Goal: Task Accomplishment & Management: Manage account settings

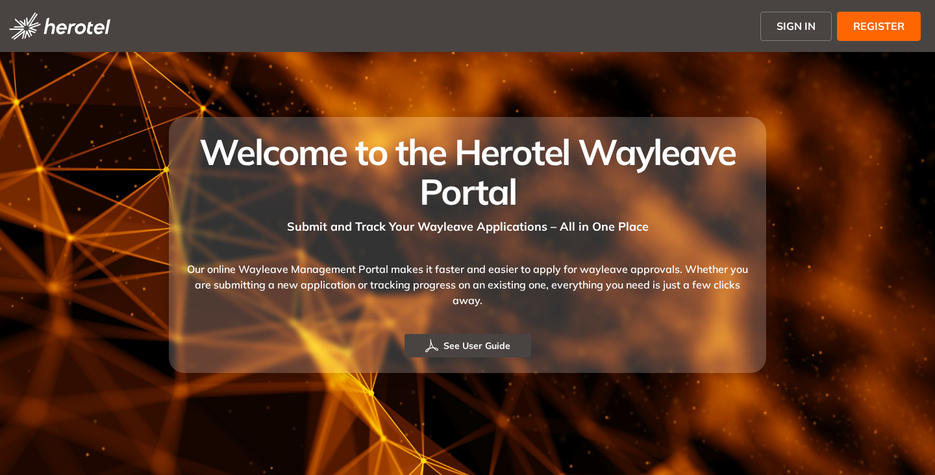
click at [773, 20] on button "SIGN IN" at bounding box center [796, 26] width 71 height 29
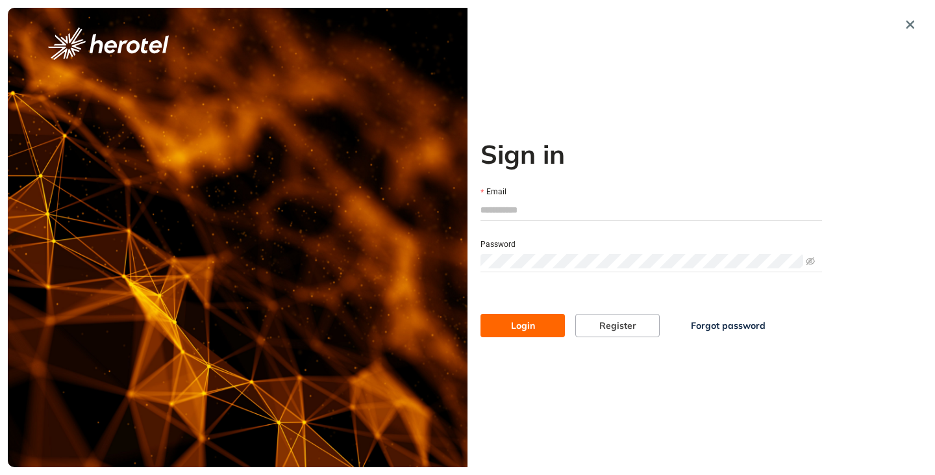
click at [511, 207] on input "Email" at bounding box center [652, 209] width 342 height 19
type input "**********"
click at [481, 314] on button "Login" at bounding box center [523, 325] width 84 height 23
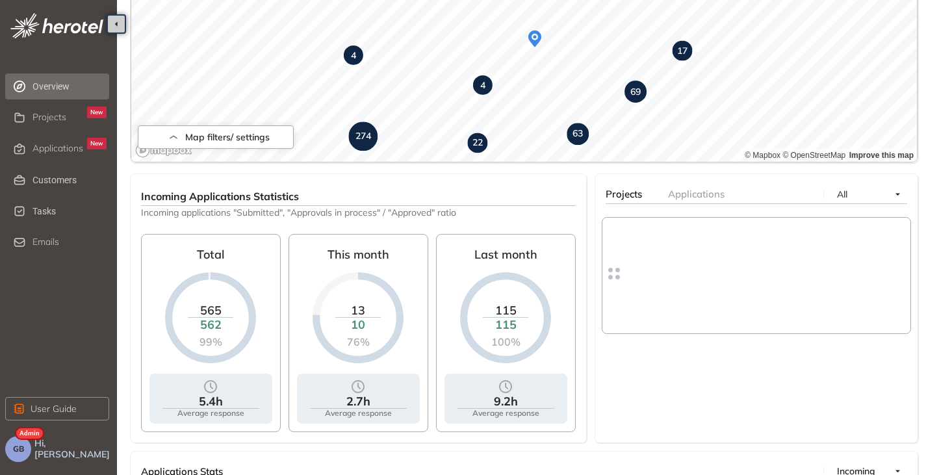
scroll to position [359, 0]
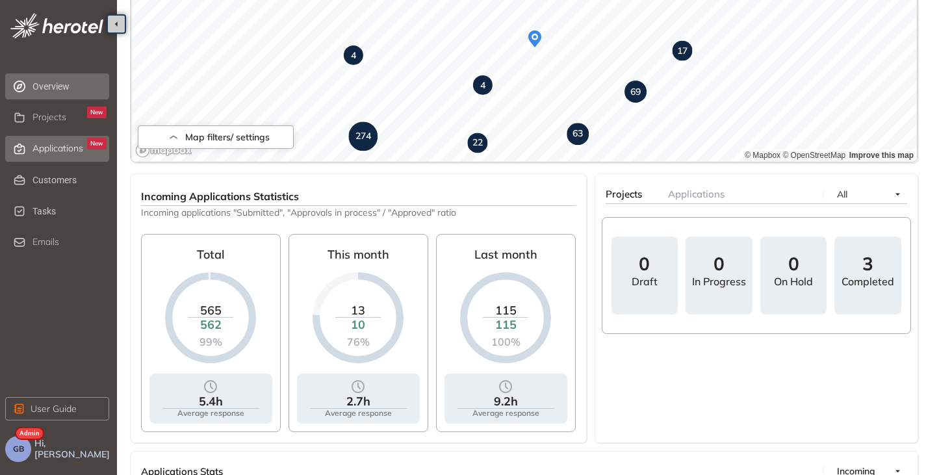
click at [45, 148] on span "Applications" at bounding box center [57, 148] width 51 height 11
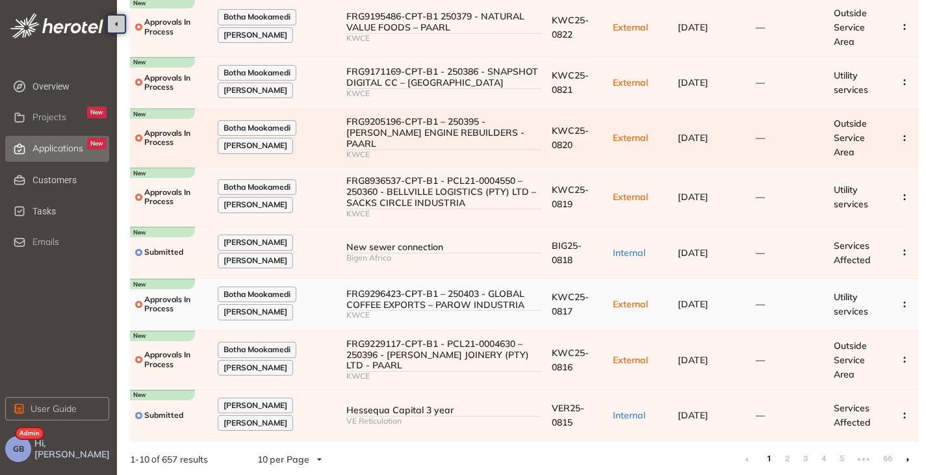
scroll to position [243, 0]
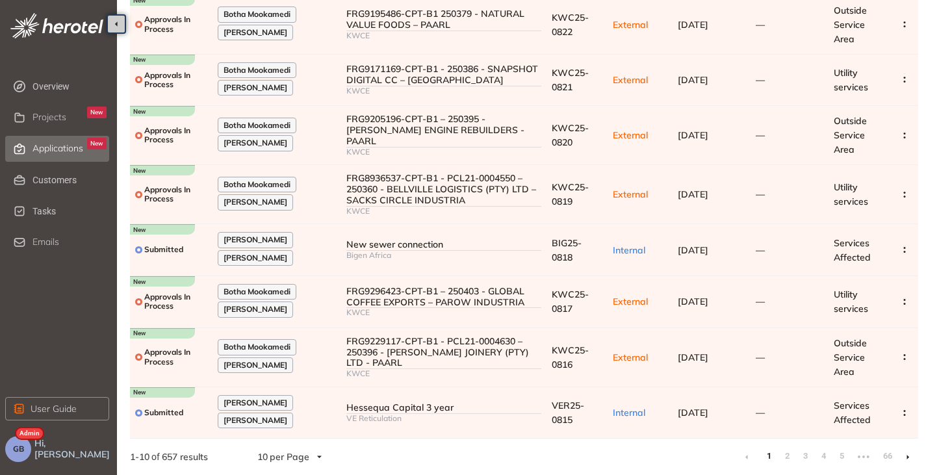
click at [911, 459] on li at bounding box center [907, 456] width 21 height 21
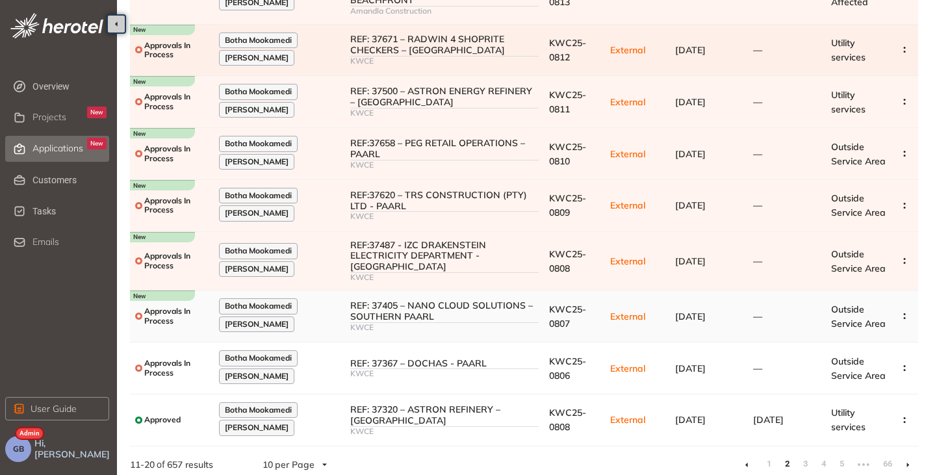
scroll to position [214, 0]
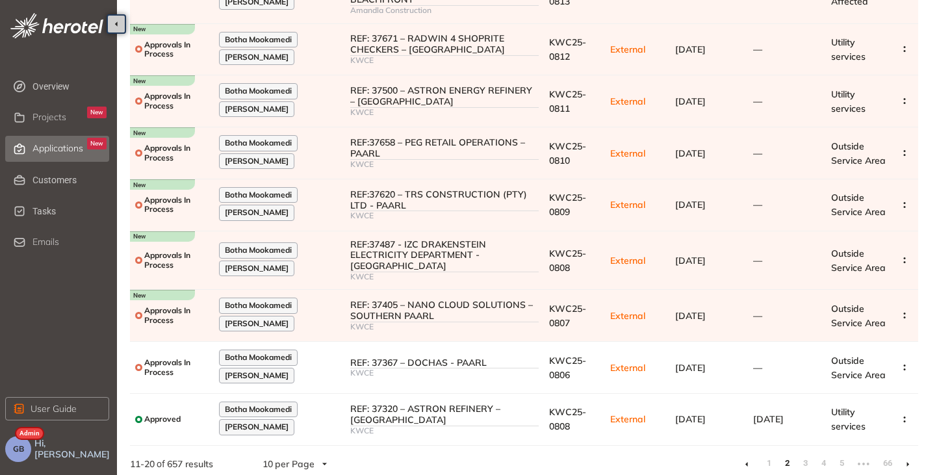
click at [909, 461] on icon at bounding box center [907, 464] width 3 height 6
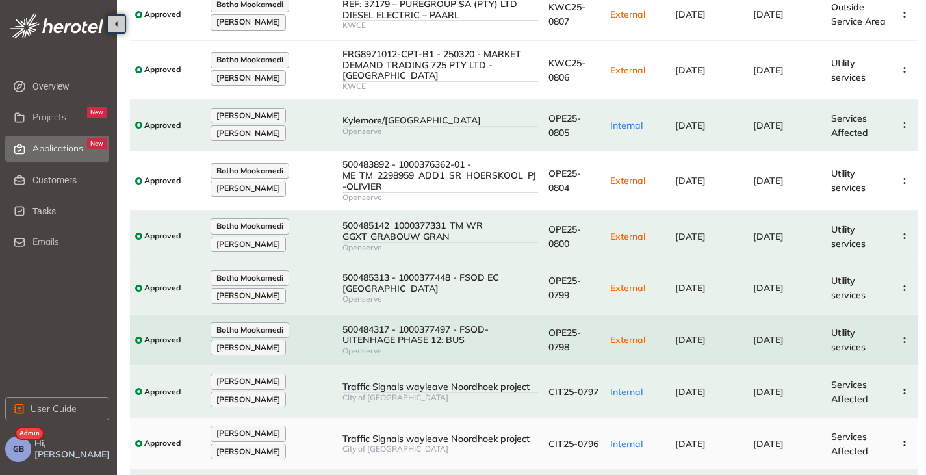
scroll to position [221, 0]
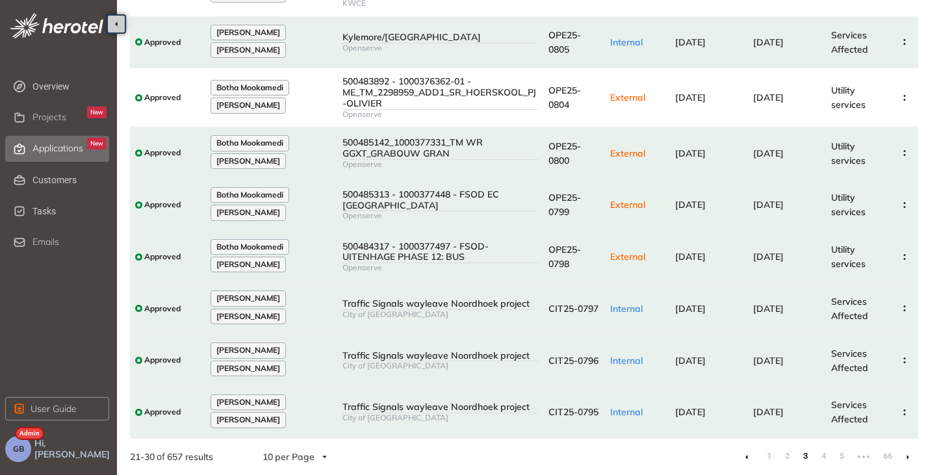
click at [743, 457] on li at bounding box center [746, 456] width 21 height 21
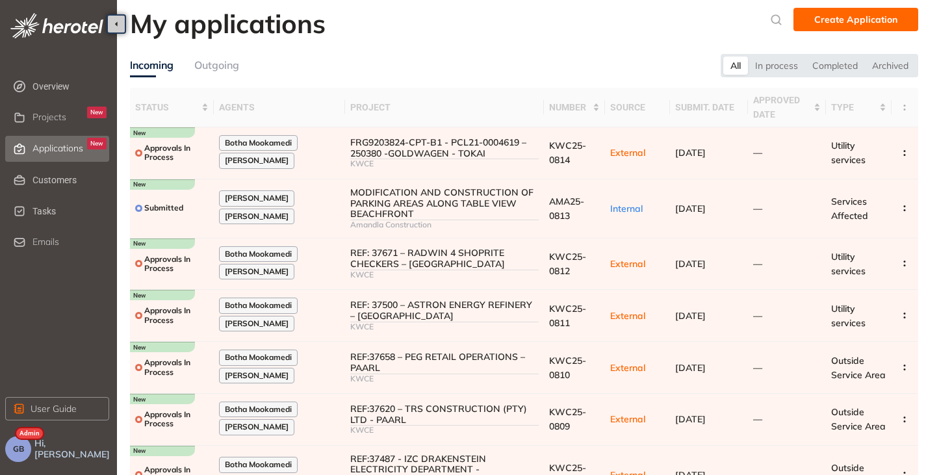
click at [28, 452] on button "GB" at bounding box center [18, 449] width 26 height 26
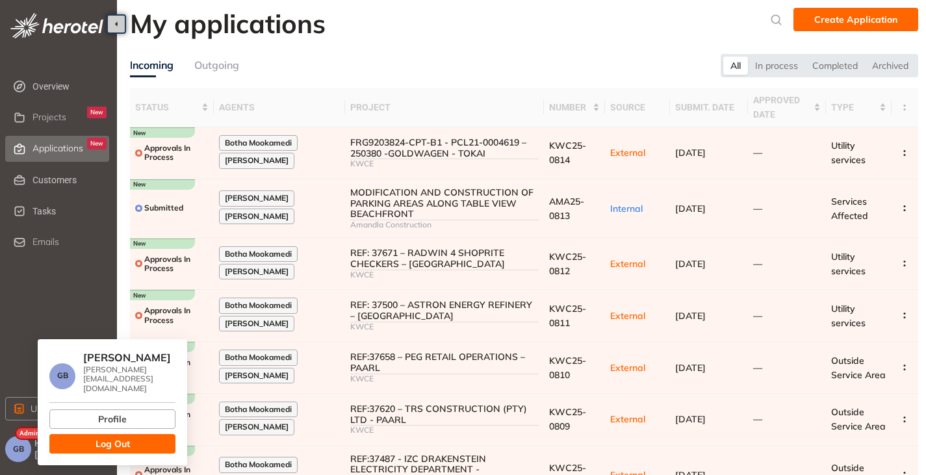
click at [57, 443] on button "Log Out" at bounding box center [112, 443] width 126 height 19
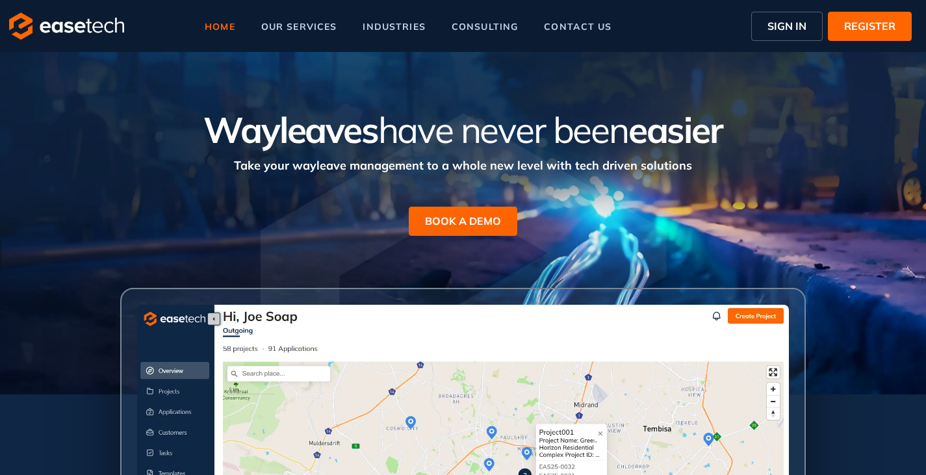
click at [875, 22] on span "REGISTER" at bounding box center [869, 26] width 51 height 16
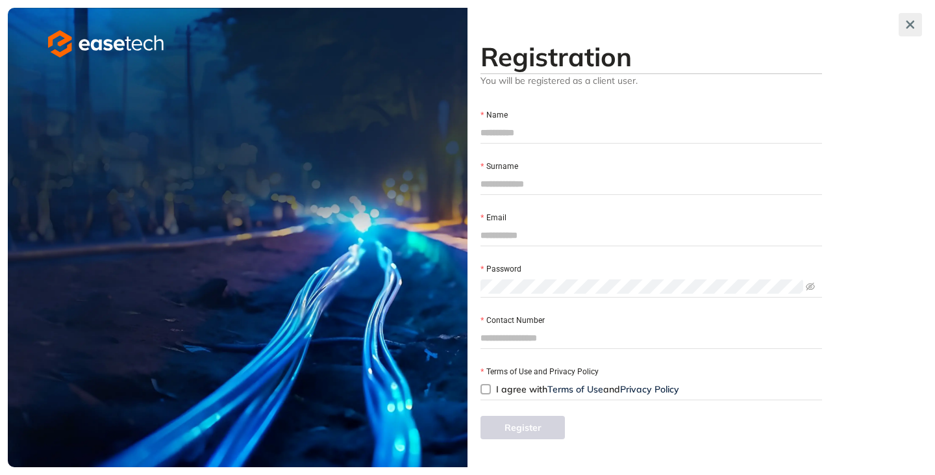
click at [910, 21] on icon "button" at bounding box center [910, 24] width 13 height 9
